Goal: Task Accomplishment & Management: Manage account settings

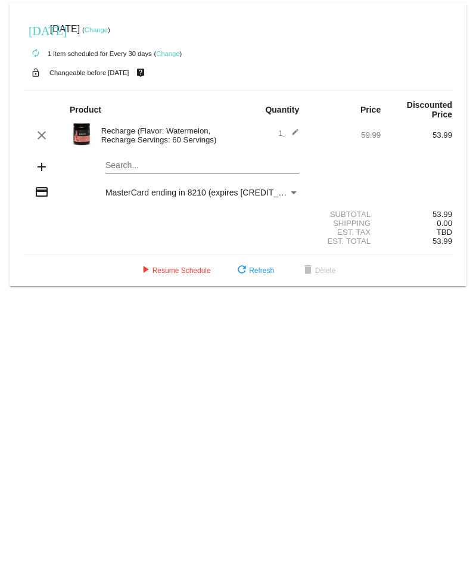
click at [293, 132] on mat-icon "edit" at bounding box center [292, 135] width 14 height 14
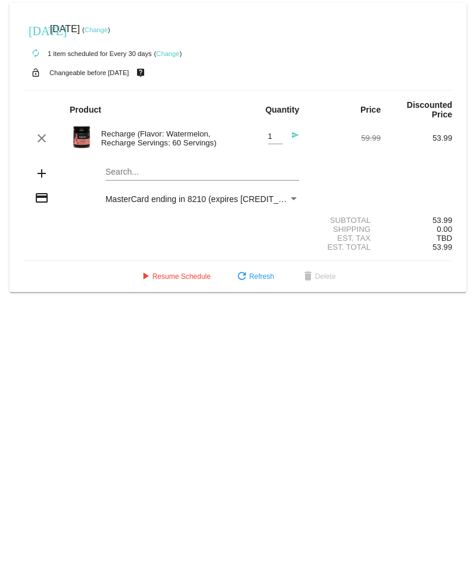
click at [141, 177] on div "Search..." at bounding box center [202, 168] width 194 height 23
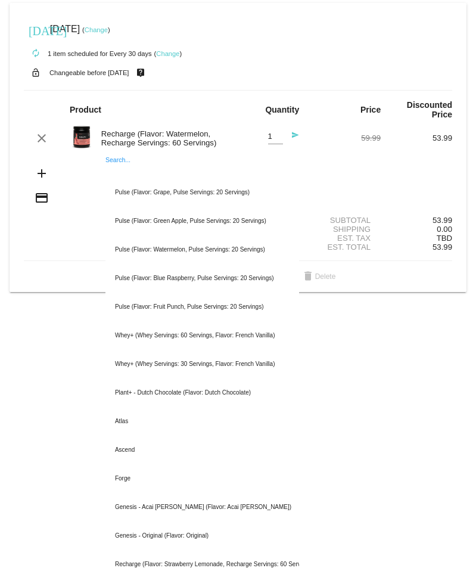
click at [42, 346] on body "[DATE] [DATE] ( Change ) autorenew 1 item scheduled for Every 30 days ( Change …" at bounding box center [238, 284] width 476 height 568
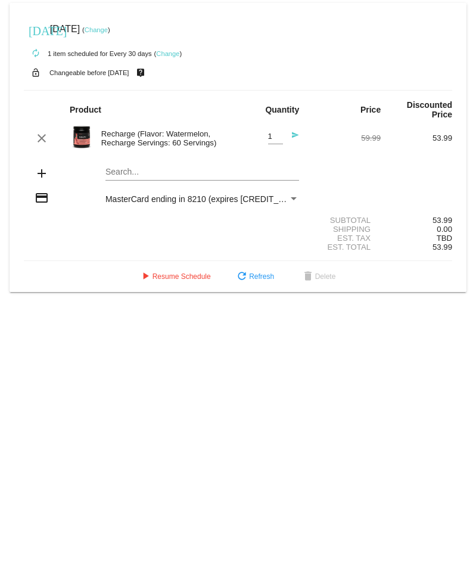
click at [129, 175] on mat-card "[DATE] [DATE] ( Change ) autorenew 1 item scheduled for Every 30 days ( Change …" at bounding box center [238, 147] width 457 height 289
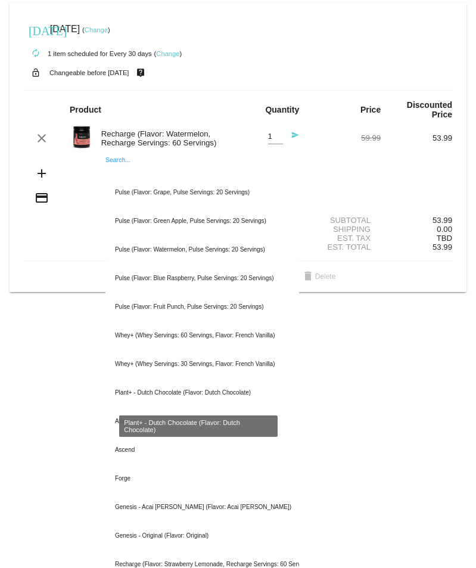
click at [24, 384] on body "[DATE] [DATE] ( Change ) autorenew 1 item scheduled for Every 30 days ( Change …" at bounding box center [238, 284] width 476 height 568
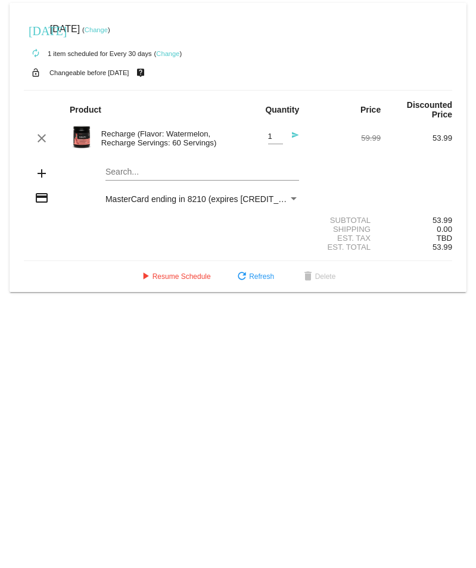
click at [41, 171] on mat-icon "add" at bounding box center [42, 173] width 14 height 14
click at [270, 279] on span "refresh Refresh" at bounding box center [254, 276] width 39 height 8
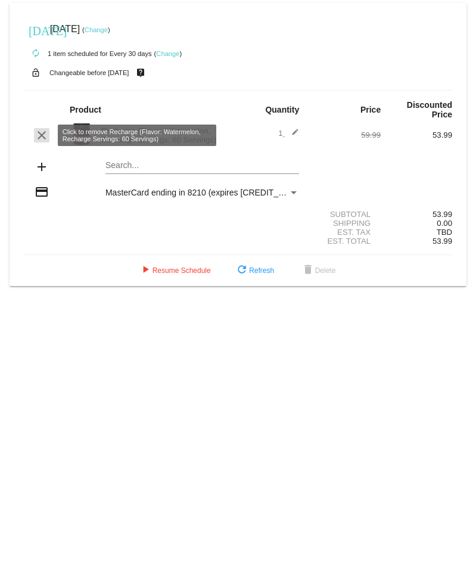
click at [41, 134] on mat-icon "clear" at bounding box center [42, 135] width 14 height 14
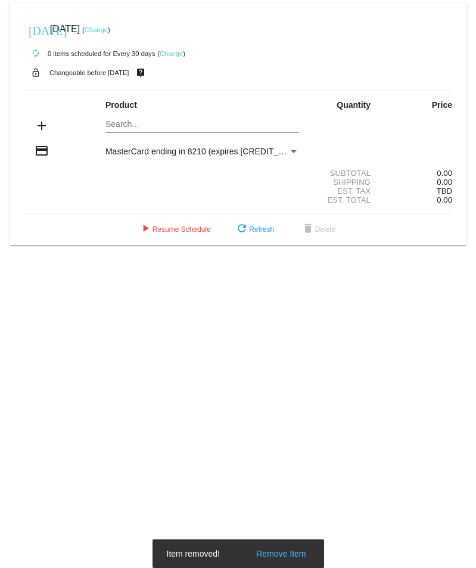
click at [106, 118] on div "Search..." at bounding box center [202, 121] width 194 height 23
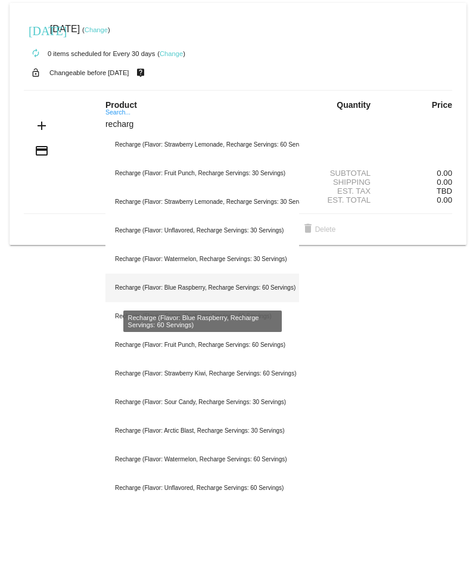
type input "recharg"
click at [216, 281] on div "Recharge (Flavor: Blue Raspberry, Recharge Servings: 60 Servings)" at bounding box center [202, 288] width 194 height 29
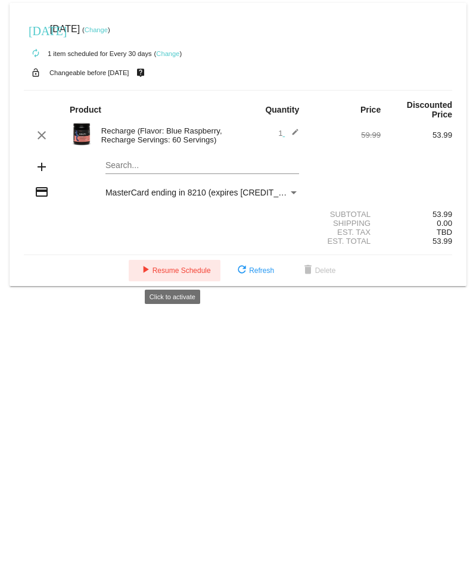
click at [157, 274] on span "play_arrow Resume Schedule" at bounding box center [174, 270] width 73 height 8
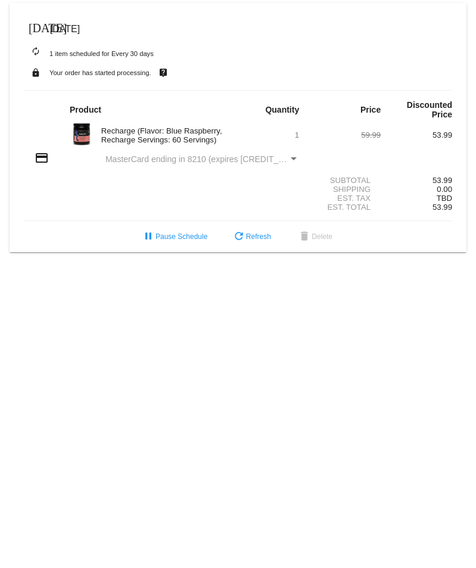
click at [32, 26] on mat-icon "[DATE]" at bounding box center [36, 27] width 14 height 14
